Goal: Task Accomplishment & Management: Use online tool/utility

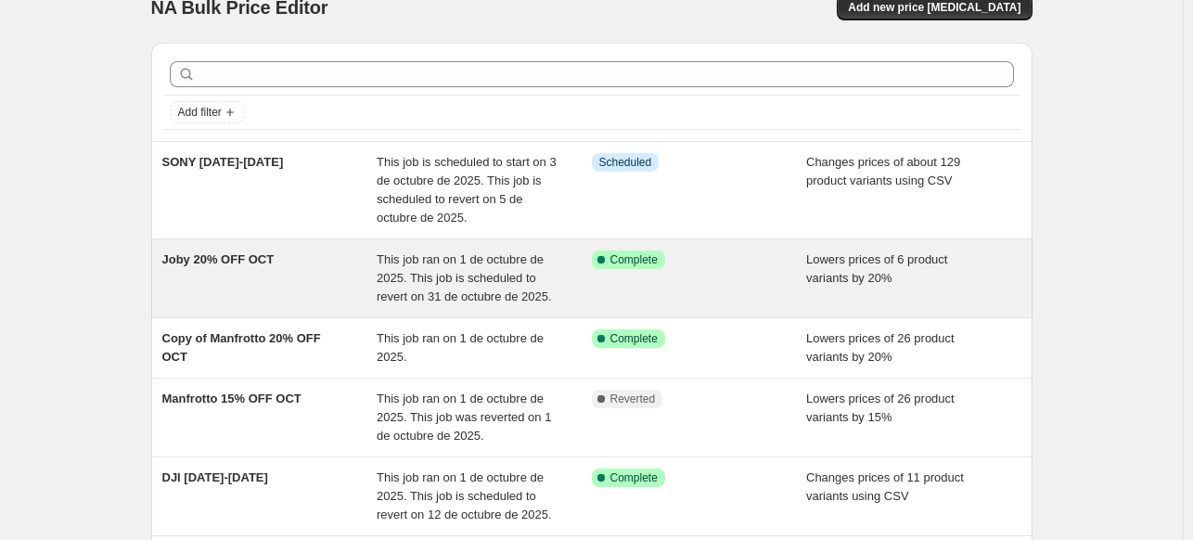
scroll to position [26, 0]
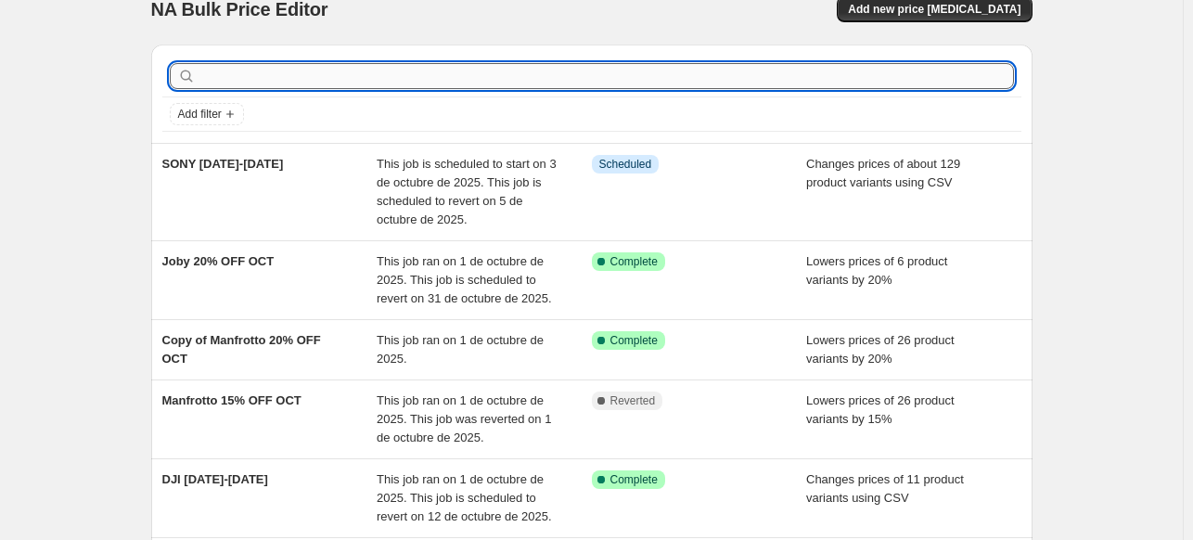
click at [311, 82] on input "text" at bounding box center [606, 76] width 814 height 26
type input "sony"
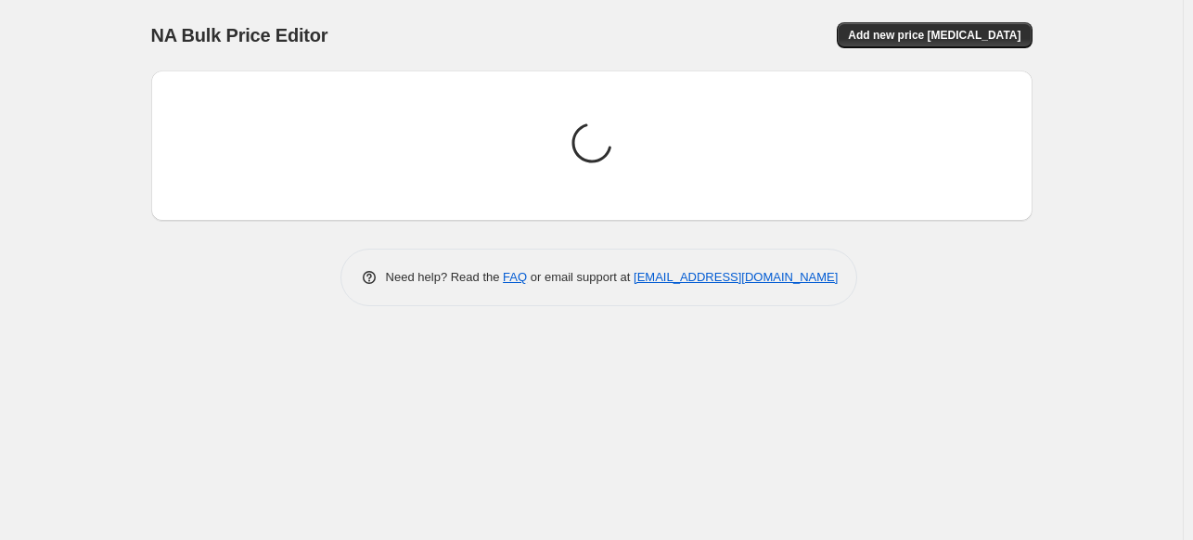
scroll to position [0, 0]
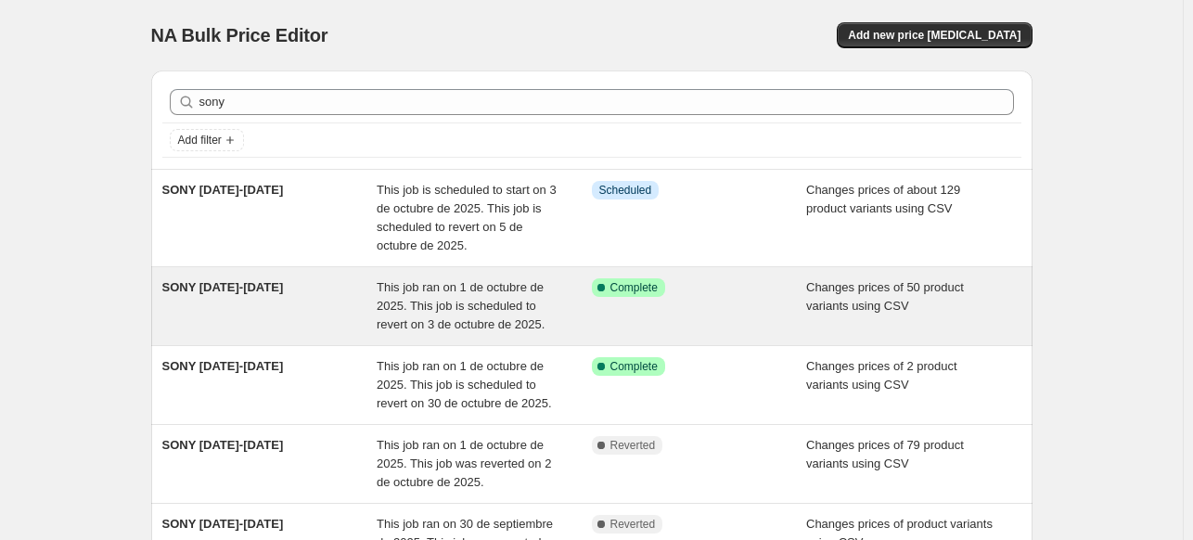
click at [437, 296] on div "This job ran on 1 de octubre de 2025. This job is scheduled to revert on 3 de o…" at bounding box center [484, 306] width 215 height 56
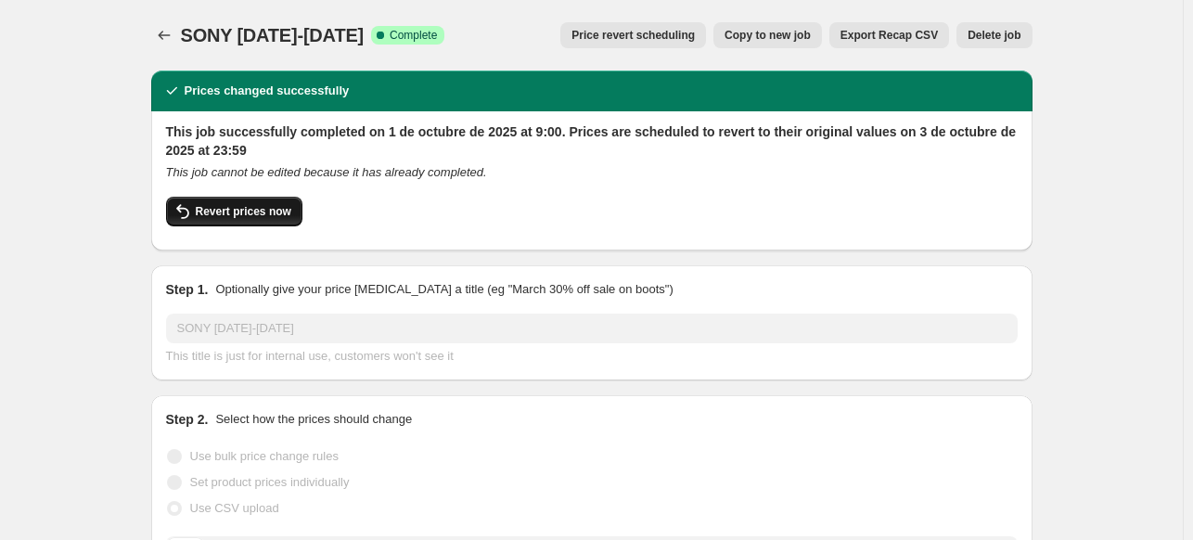
click at [252, 218] on span "Revert prices now" at bounding box center [244, 211] width 96 height 15
checkbox input "false"
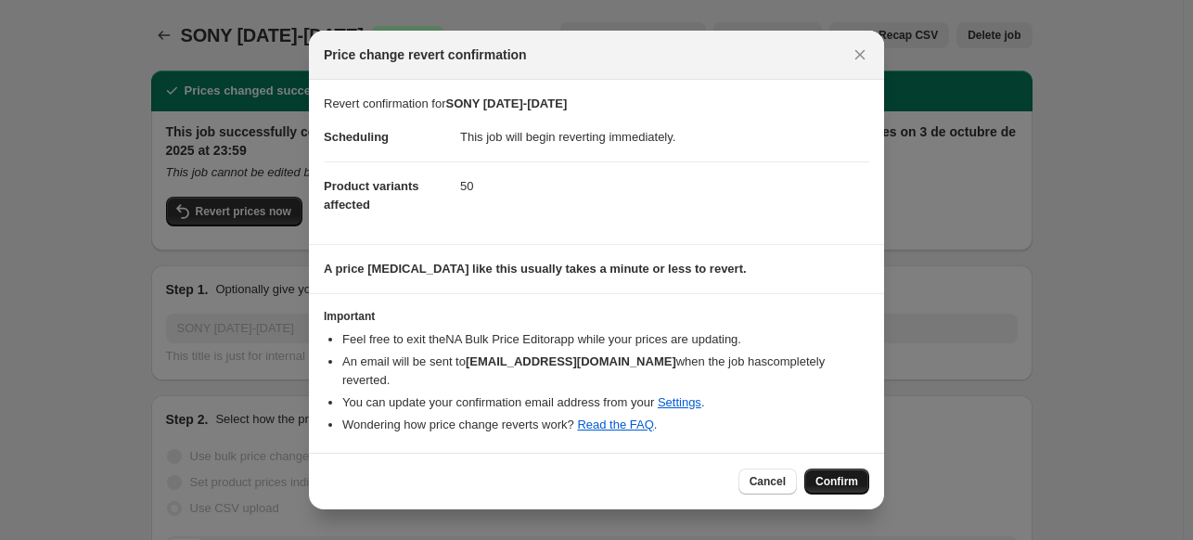
click at [820, 474] on span "Confirm" at bounding box center [836, 481] width 43 height 15
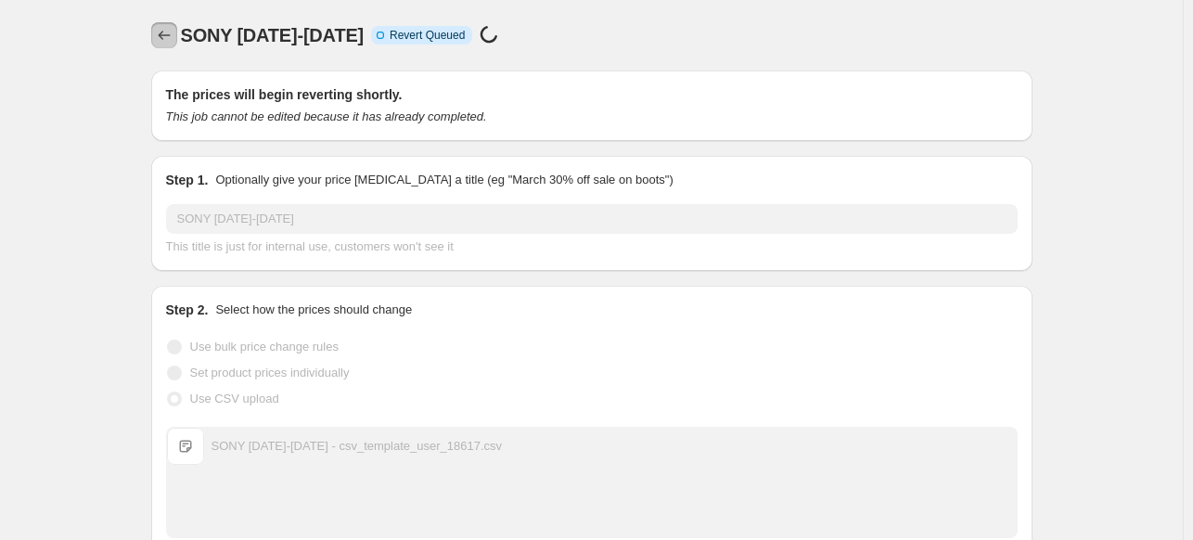
click at [173, 30] on icon "Price change jobs" at bounding box center [164, 35] width 19 height 19
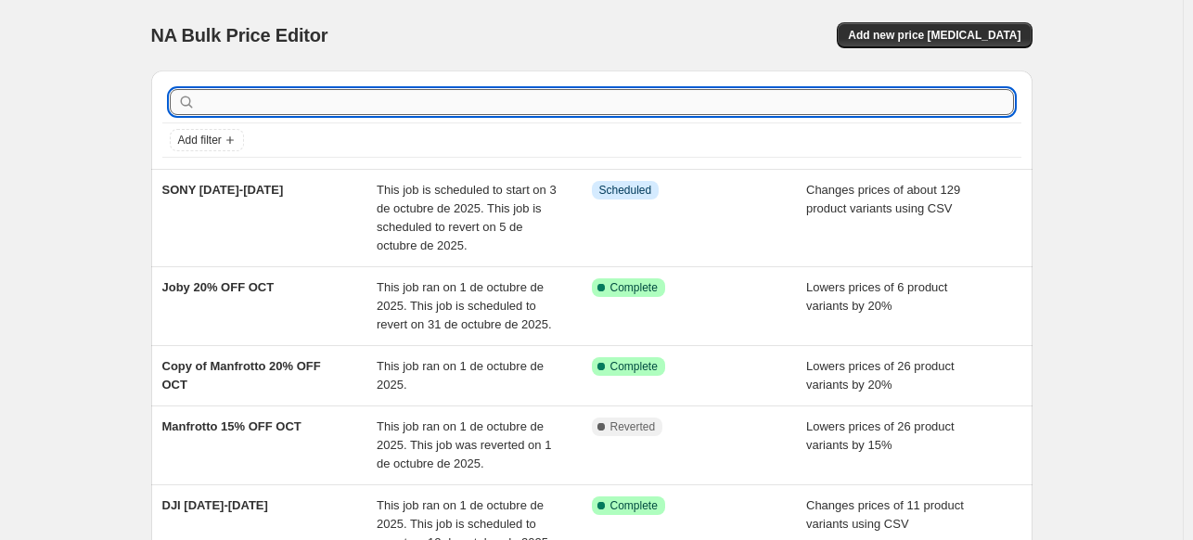
click at [304, 107] on input "text" at bounding box center [606, 102] width 814 height 26
type input "sony"
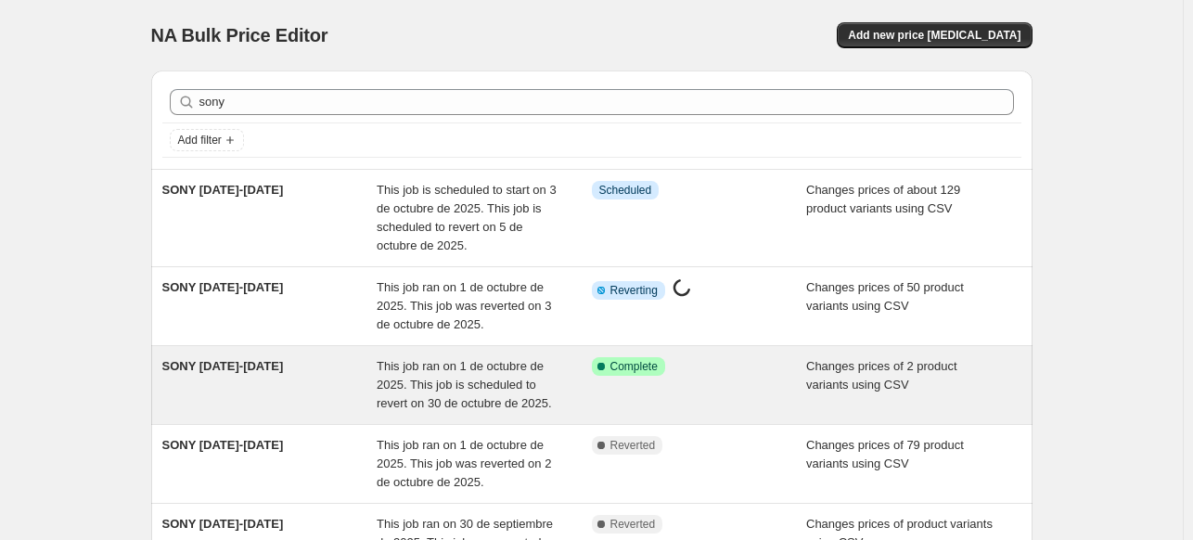
click at [299, 386] on div "SONY 1-30 OCT" at bounding box center [269, 385] width 215 height 56
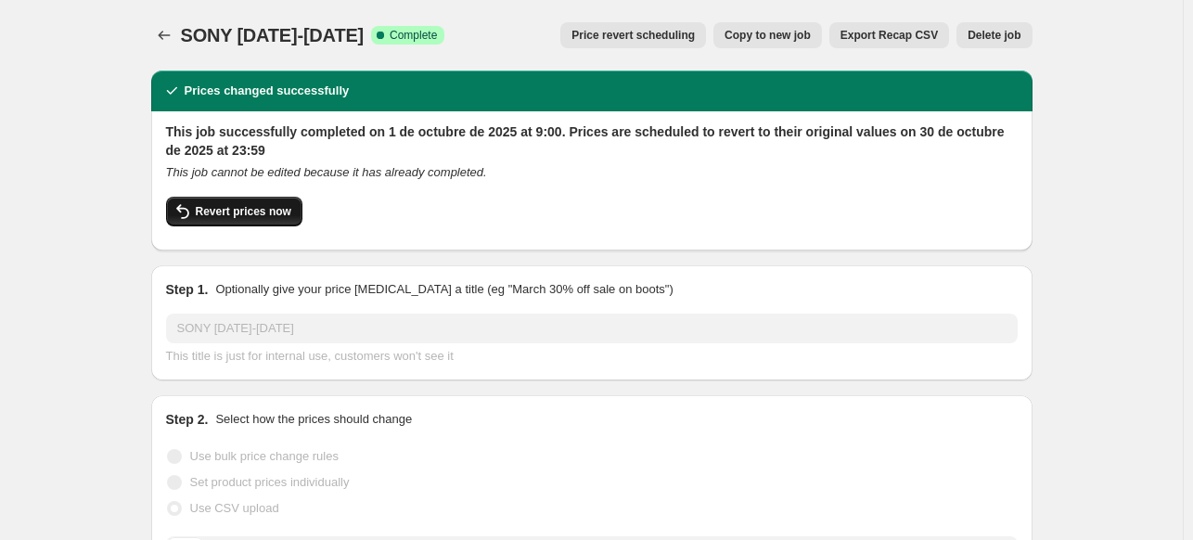
click at [264, 205] on span "Revert prices now" at bounding box center [244, 211] width 96 height 15
checkbox input "false"
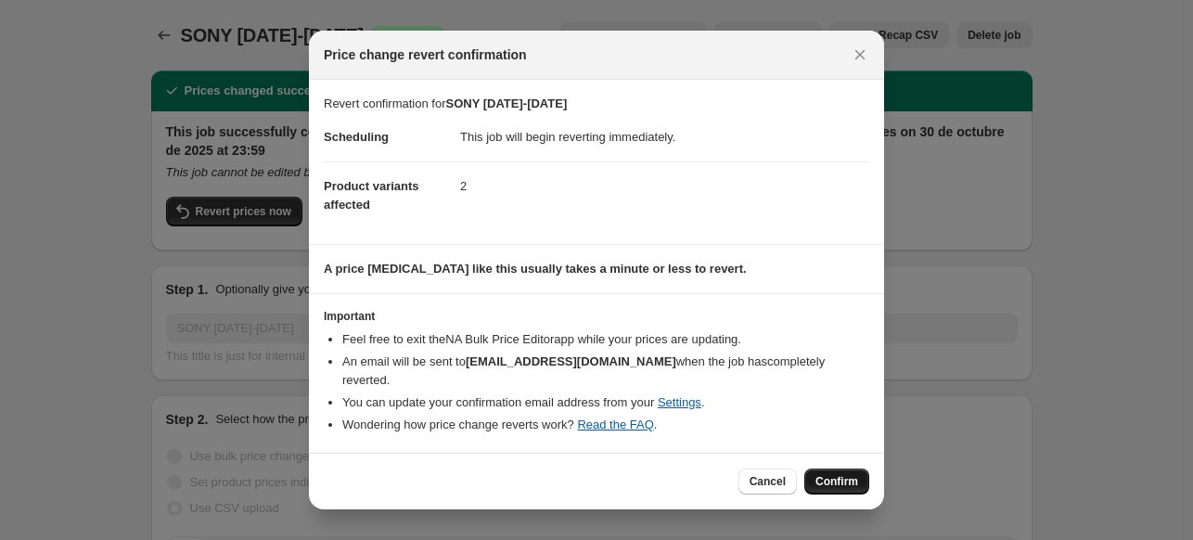
click at [824, 468] on button "Confirm" at bounding box center [836, 481] width 65 height 26
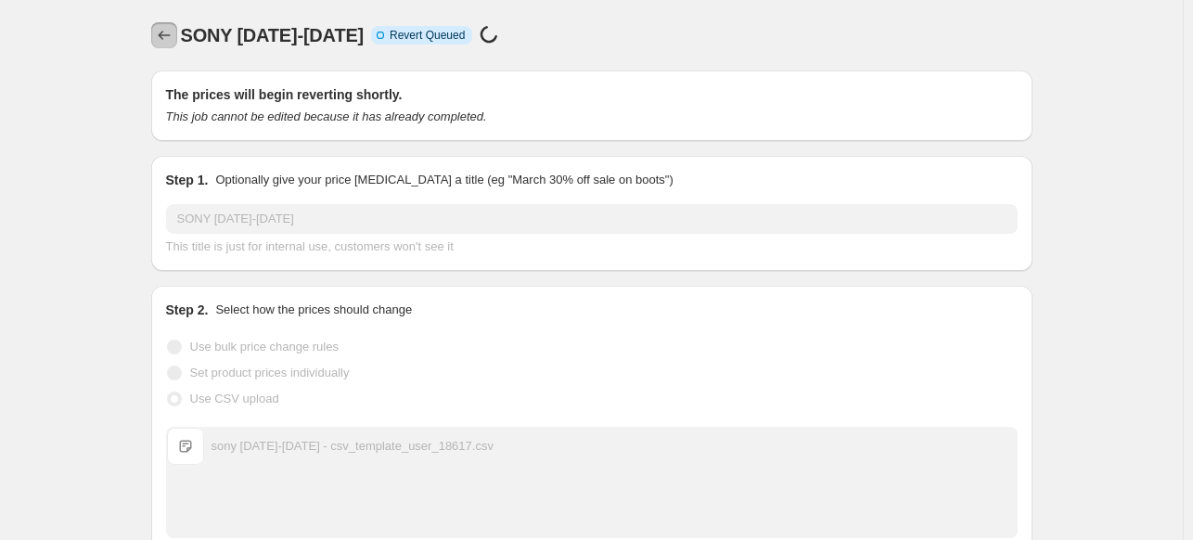
click at [171, 29] on icon "Price change jobs" at bounding box center [164, 35] width 19 height 19
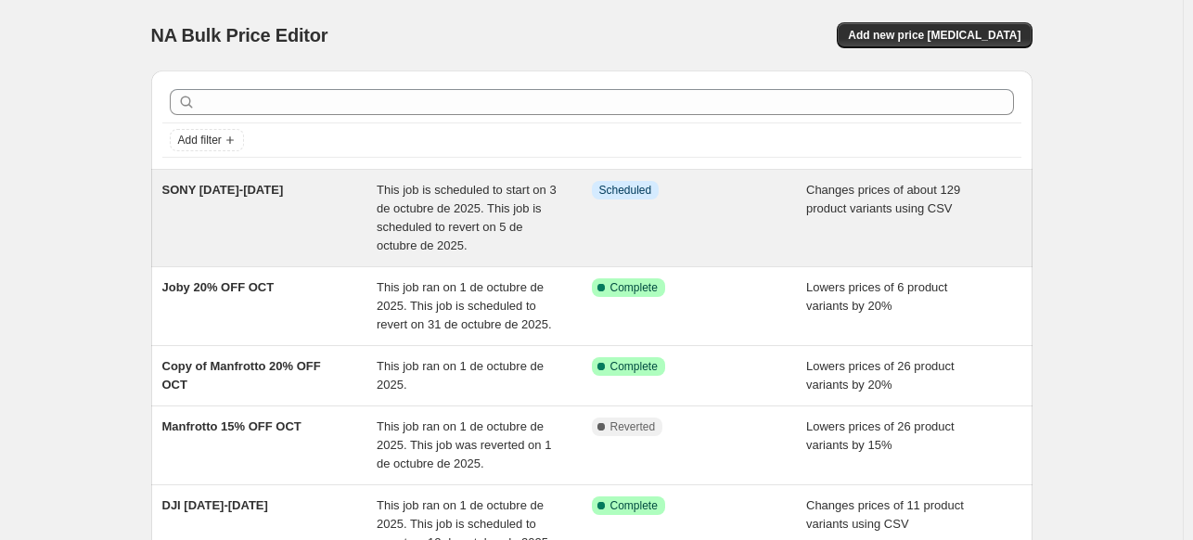
click at [260, 196] on div "SONY 3-5 OCT" at bounding box center [269, 218] width 215 height 74
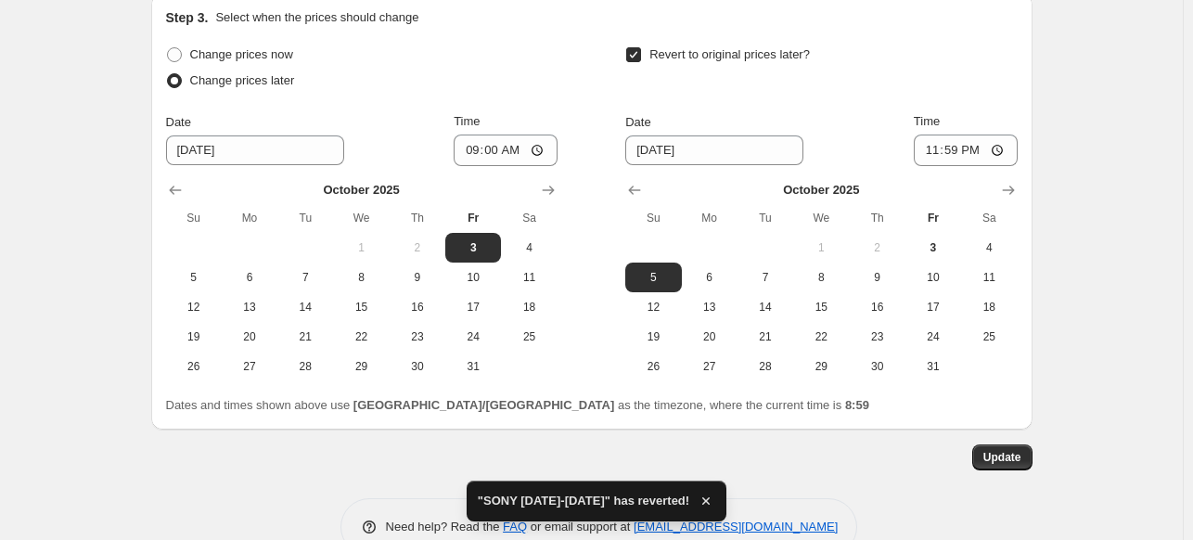
scroll to position [705, 0]
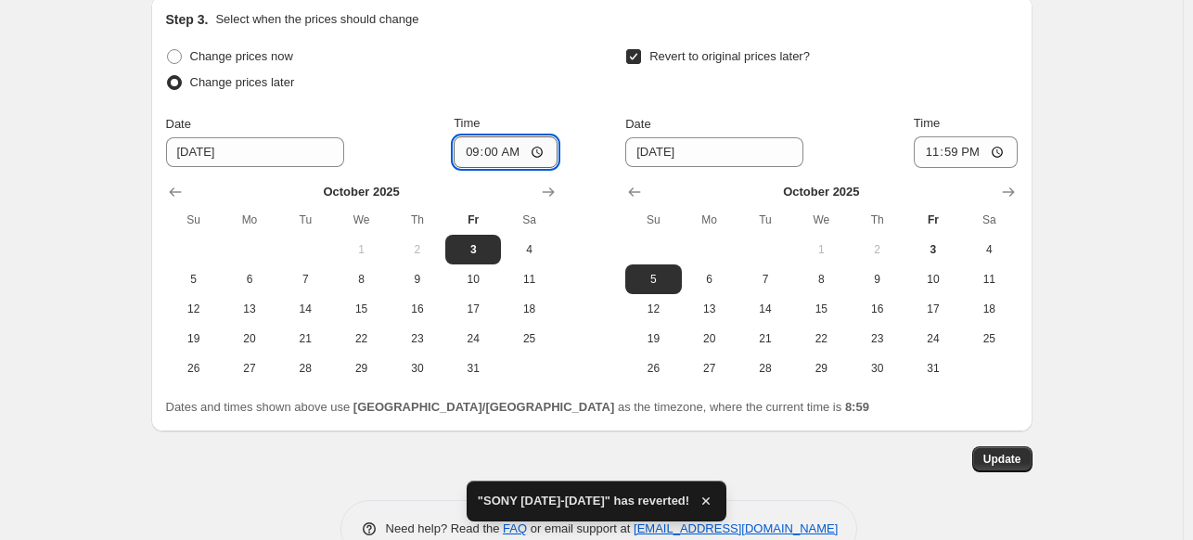
click at [490, 144] on input "09:00" at bounding box center [506, 152] width 104 height 32
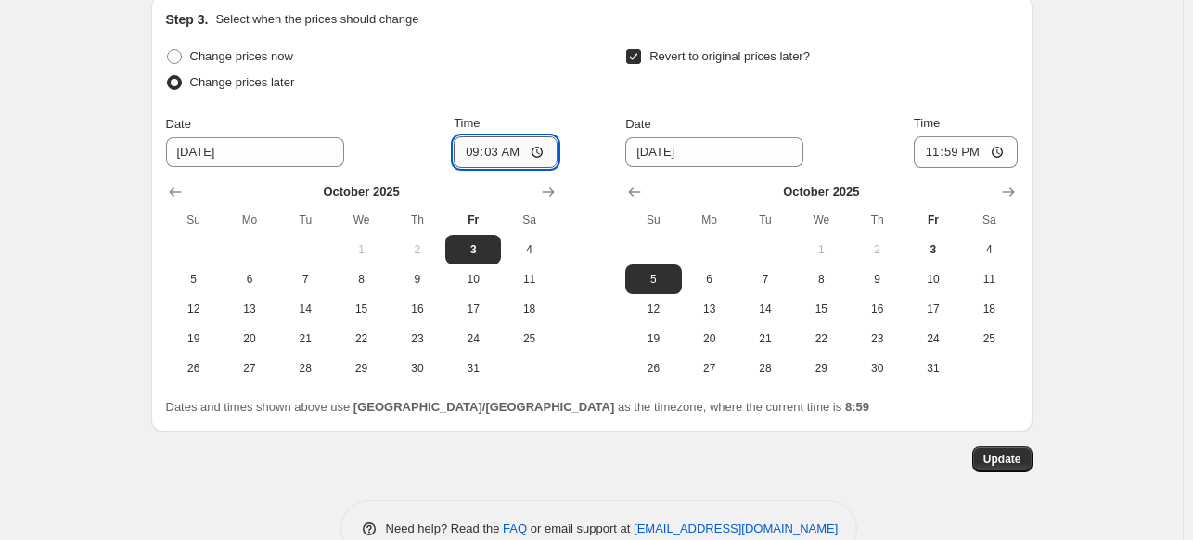
type input "09:30"
click at [1008, 458] on span "Update" at bounding box center [1002, 459] width 38 height 15
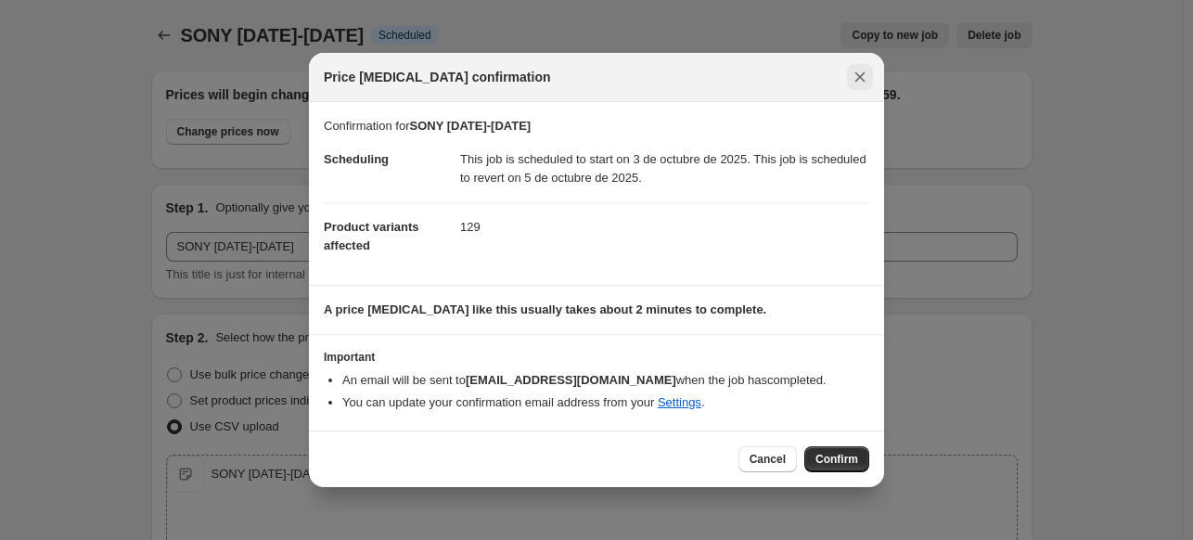
click at [857, 70] on icon "Close" at bounding box center [860, 77] width 19 height 19
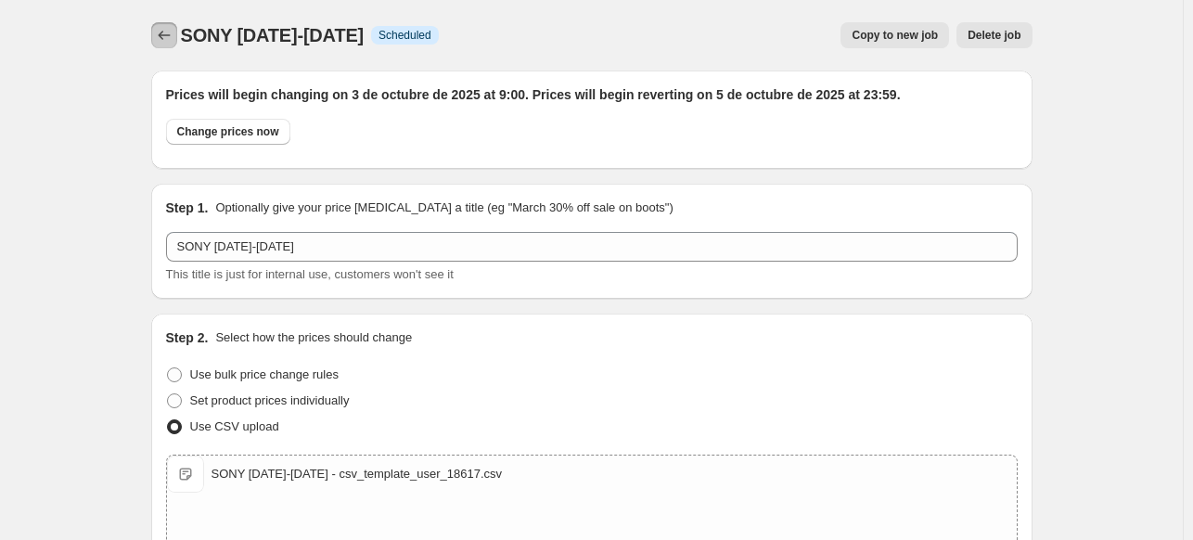
click at [165, 40] on icon "Price change jobs" at bounding box center [164, 35] width 19 height 19
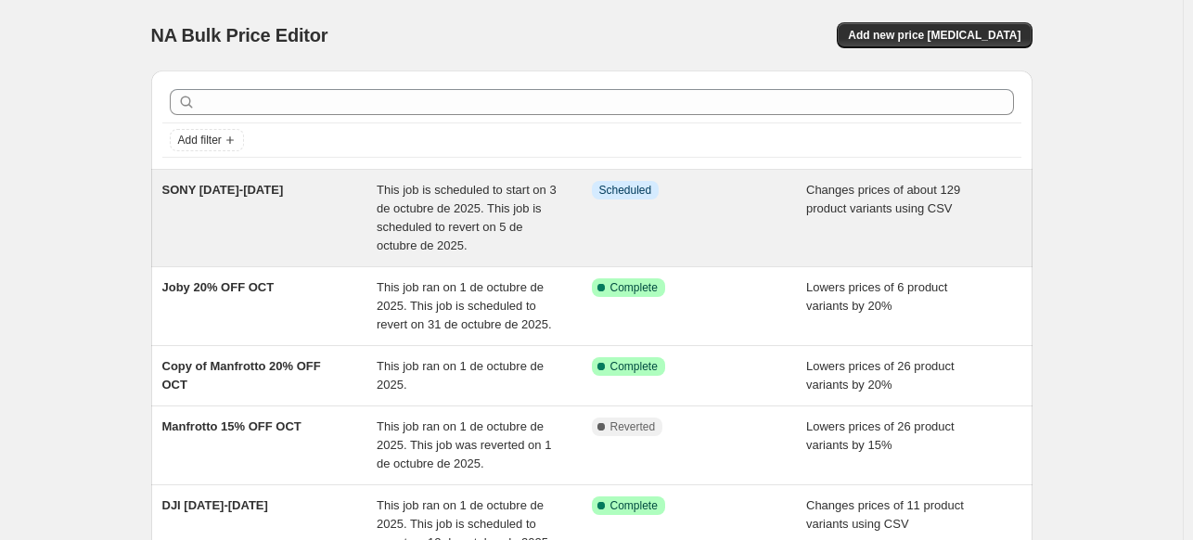
click at [339, 214] on div "SONY 3-5 OCT" at bounding box center [269, 218] width 215 height 74
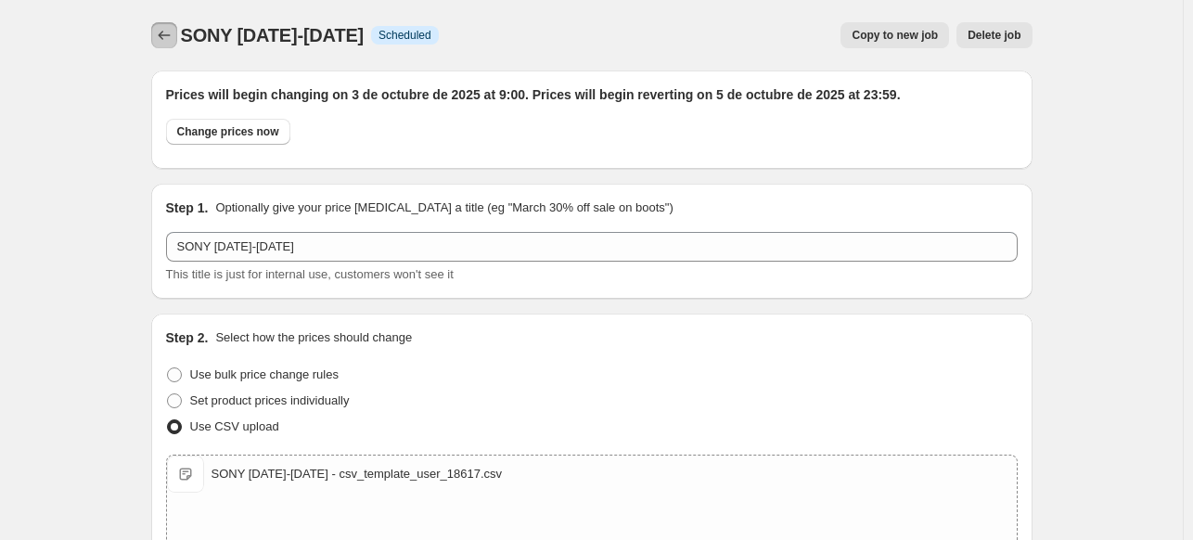
click at [160, 36] on icon "Price change jobs" at bounding box center [164, 35] width 19 height 19
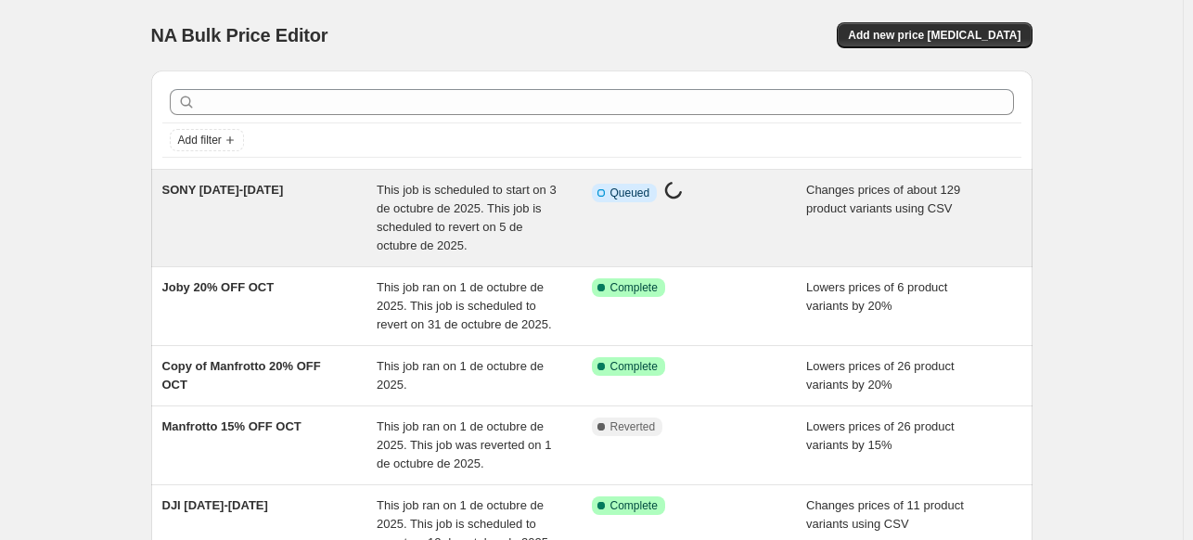
click at [454, 233] on span "This job is scheduled to start on 3 de octubre de 2025. This job is scheduled t…" at bounding box center [467, 218] width 180 height 70
